Goal: Task Accomplishment & Management: Manage account settings

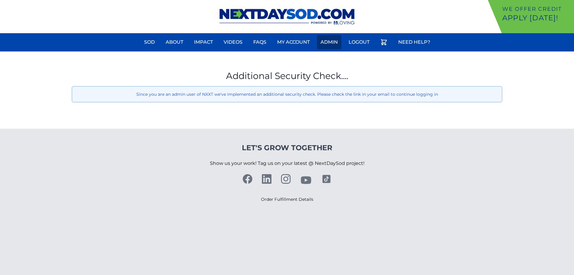
click at [332, 42] on link "Admin" at bounding box center [329, 42] width 25 height 14
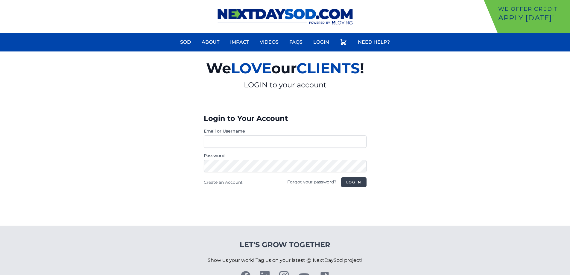
type input "**********"
click at [348, 181] on button "Log in" at bounding box center [353, 182] width 25 height 10
